Goal: Task Accomplishment & Management: Use online tool/utility

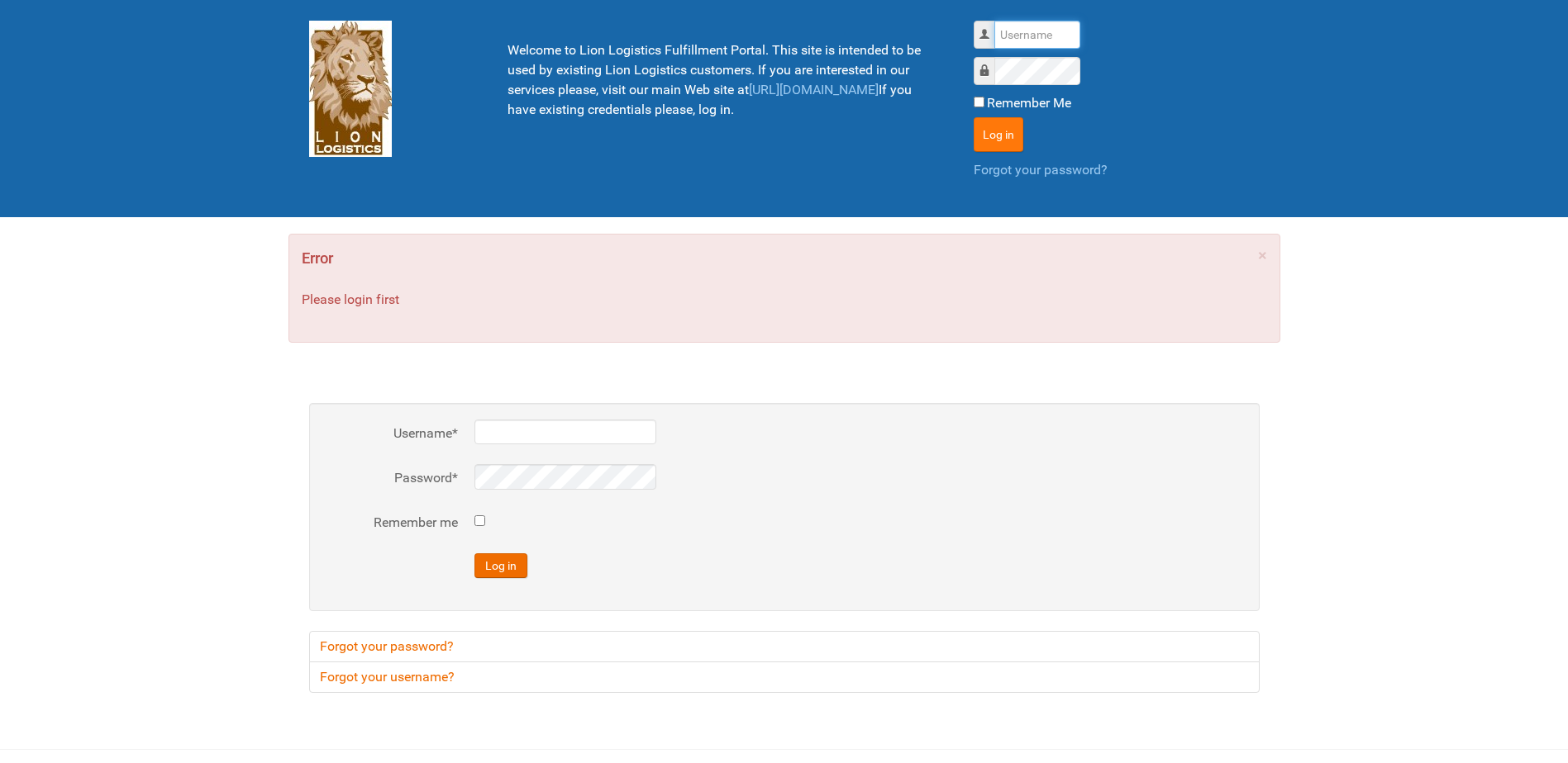
type input "Lion"
drag, startPoint x: 1002, startPoint y: 129, endPoint x: 1004, endPoint y: 142, distance: 13.2
click at [1003, 132] on button "Log in" at bounding box center [998, 135] width 49 height 35
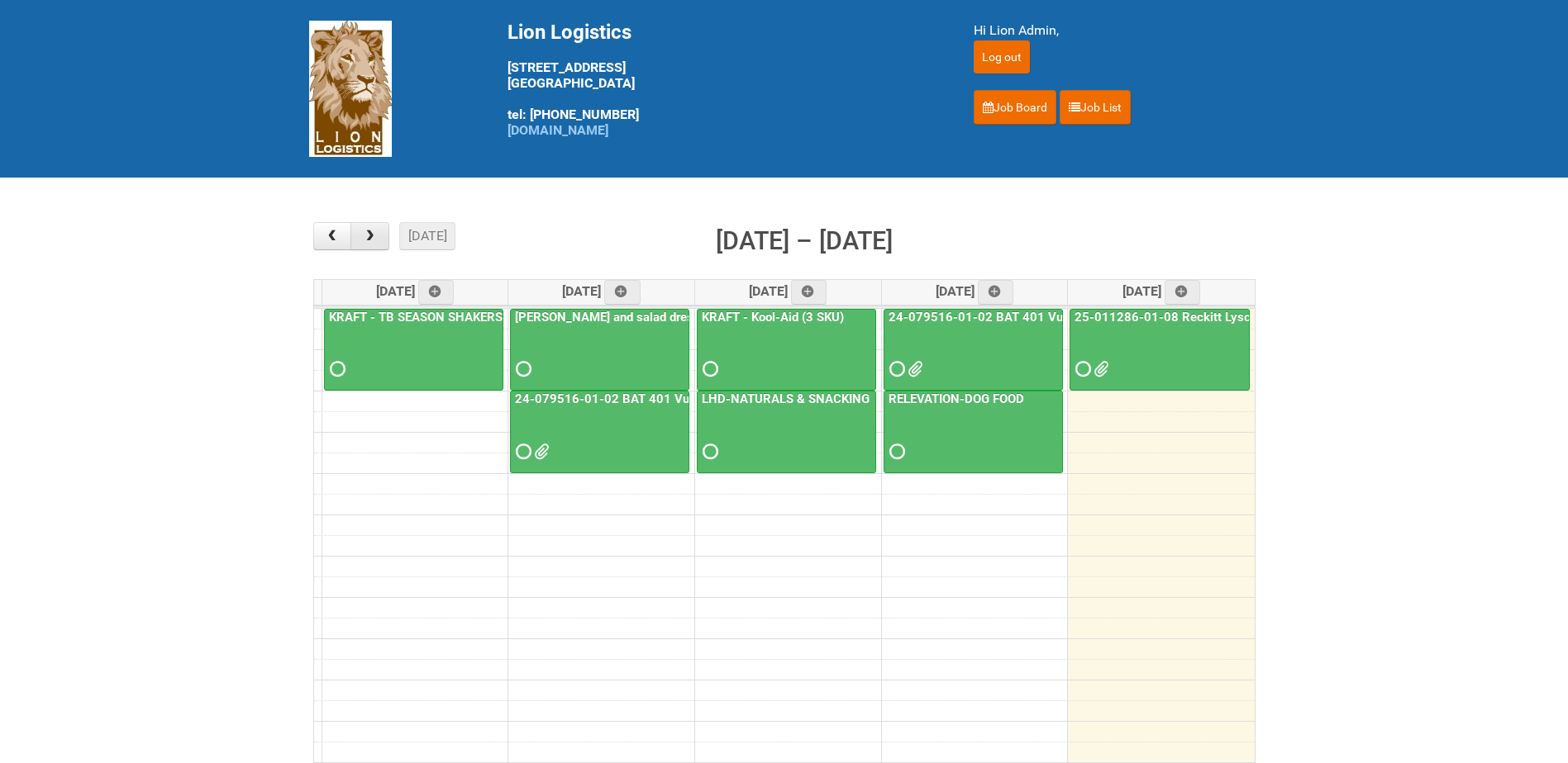
click at [374, 237] on span "button" at bounding box center [370, 236] width 16 height 13
